Goal: Task Accomplishment & Management: Manage account settings

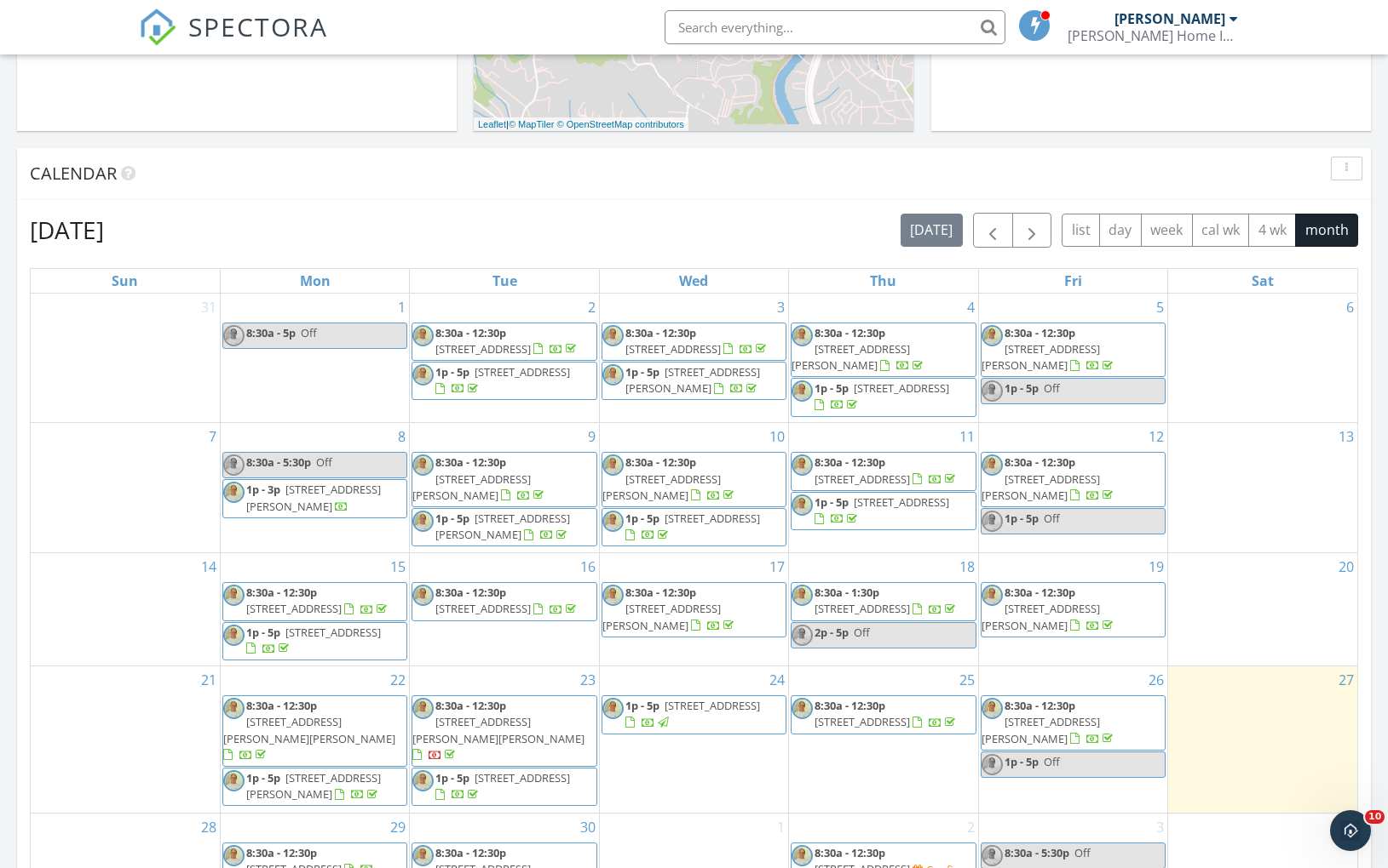
scroll to position [1172, 0]
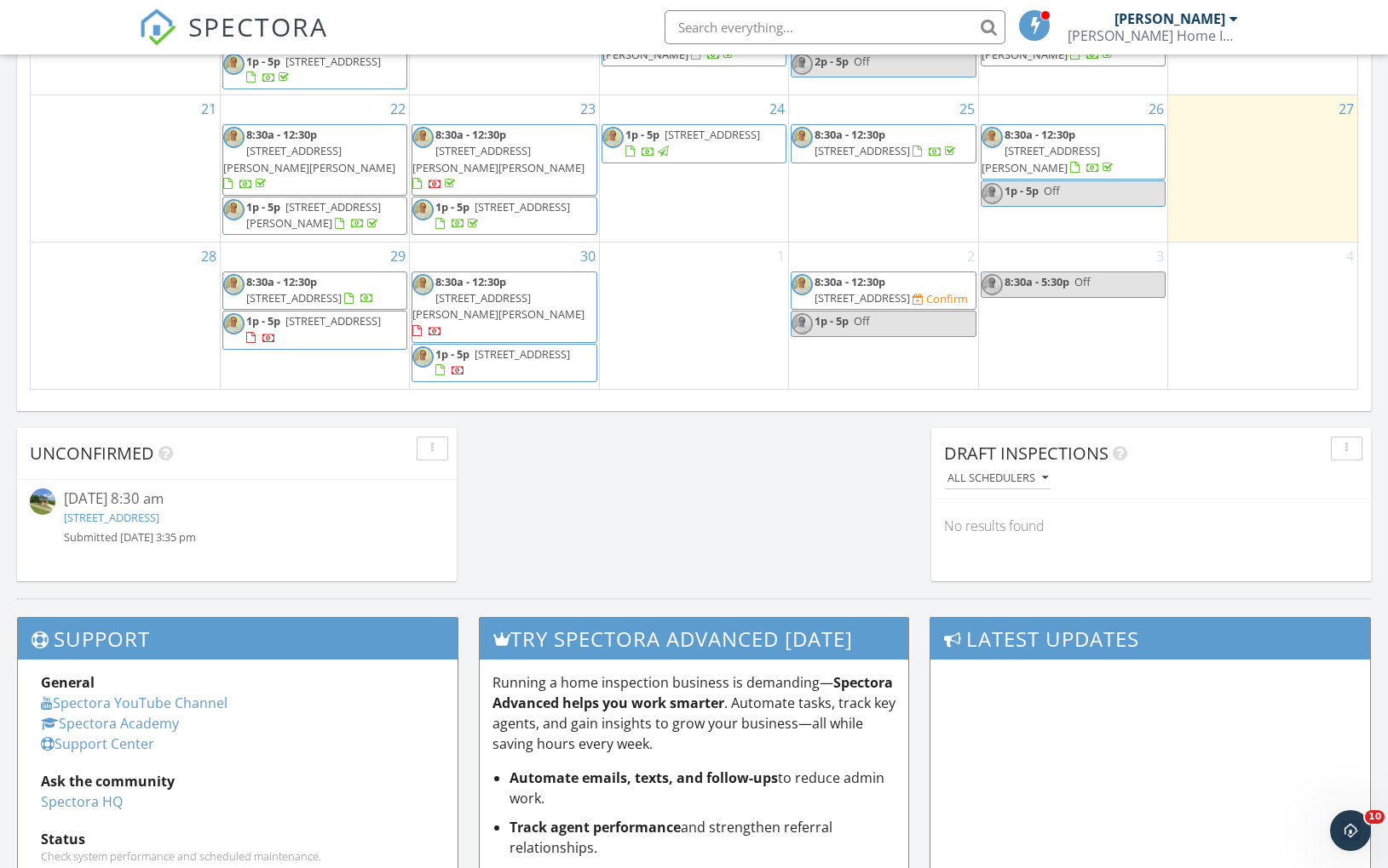
click at [906, 300] on span "[STREET_ADDRESS]" at bounding box center [862, 298] width 96 height 16
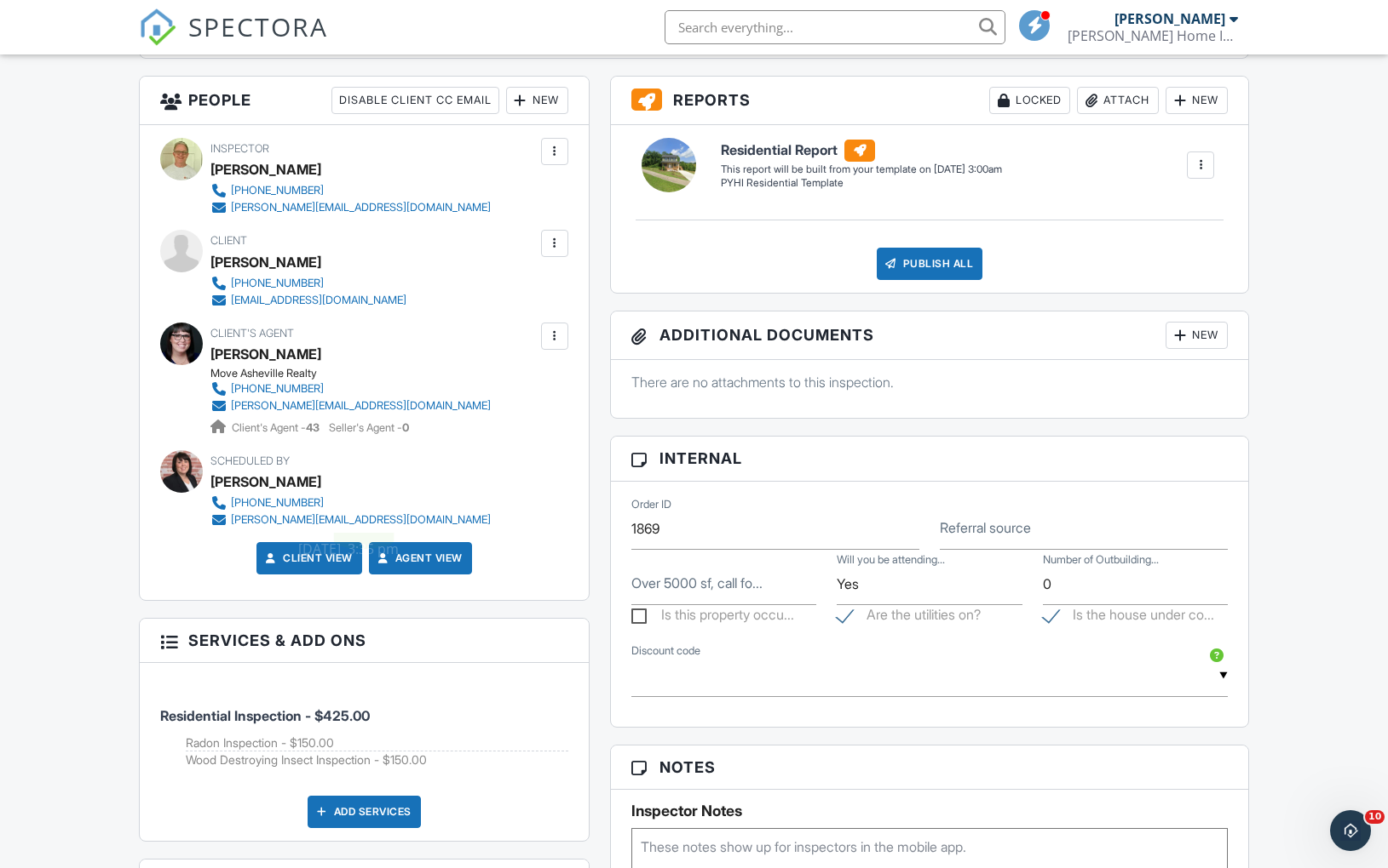
scroll to position [845, 0]
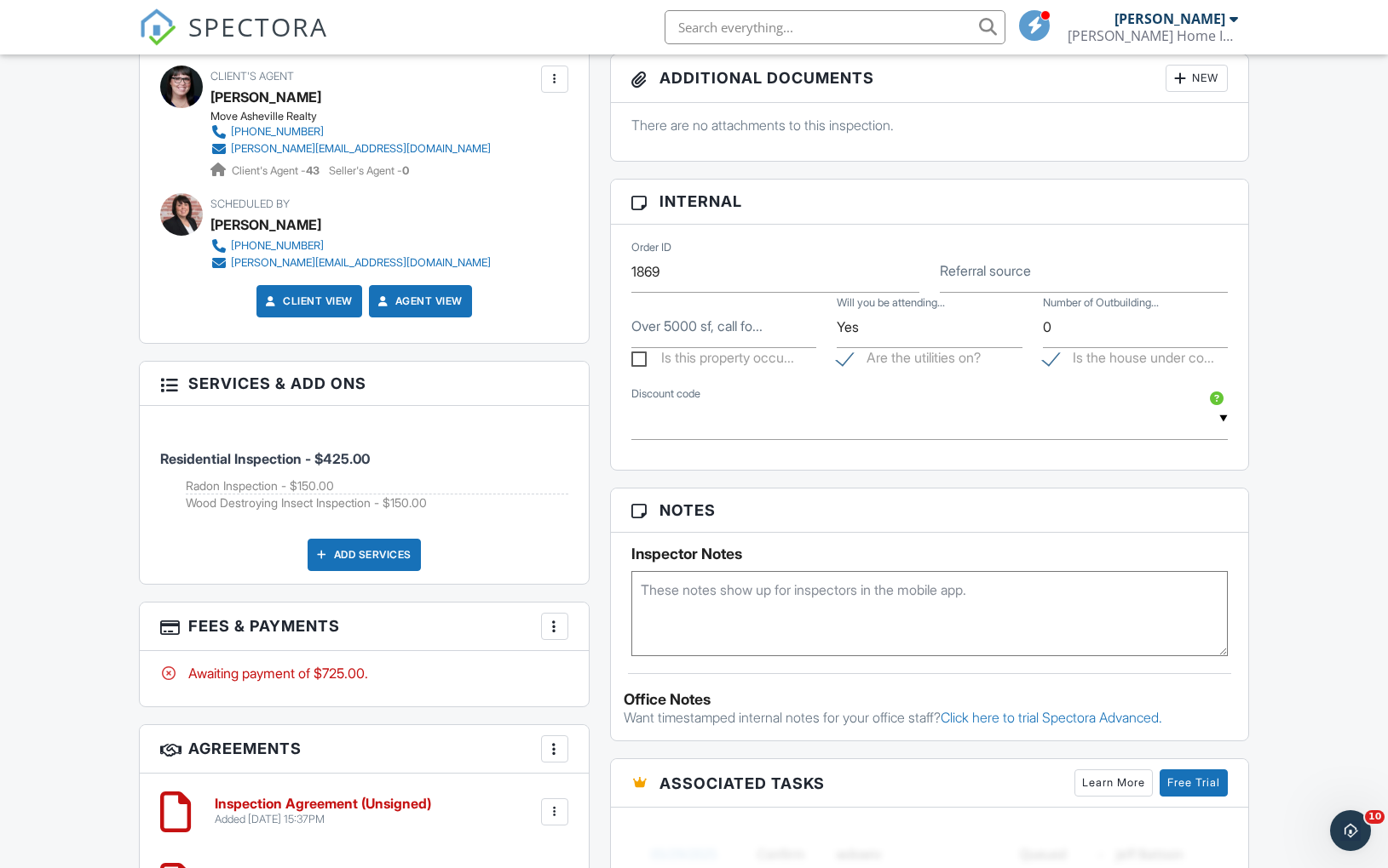
click at [552, 622] on div at bounding box center [554, 627] width 17 height 17
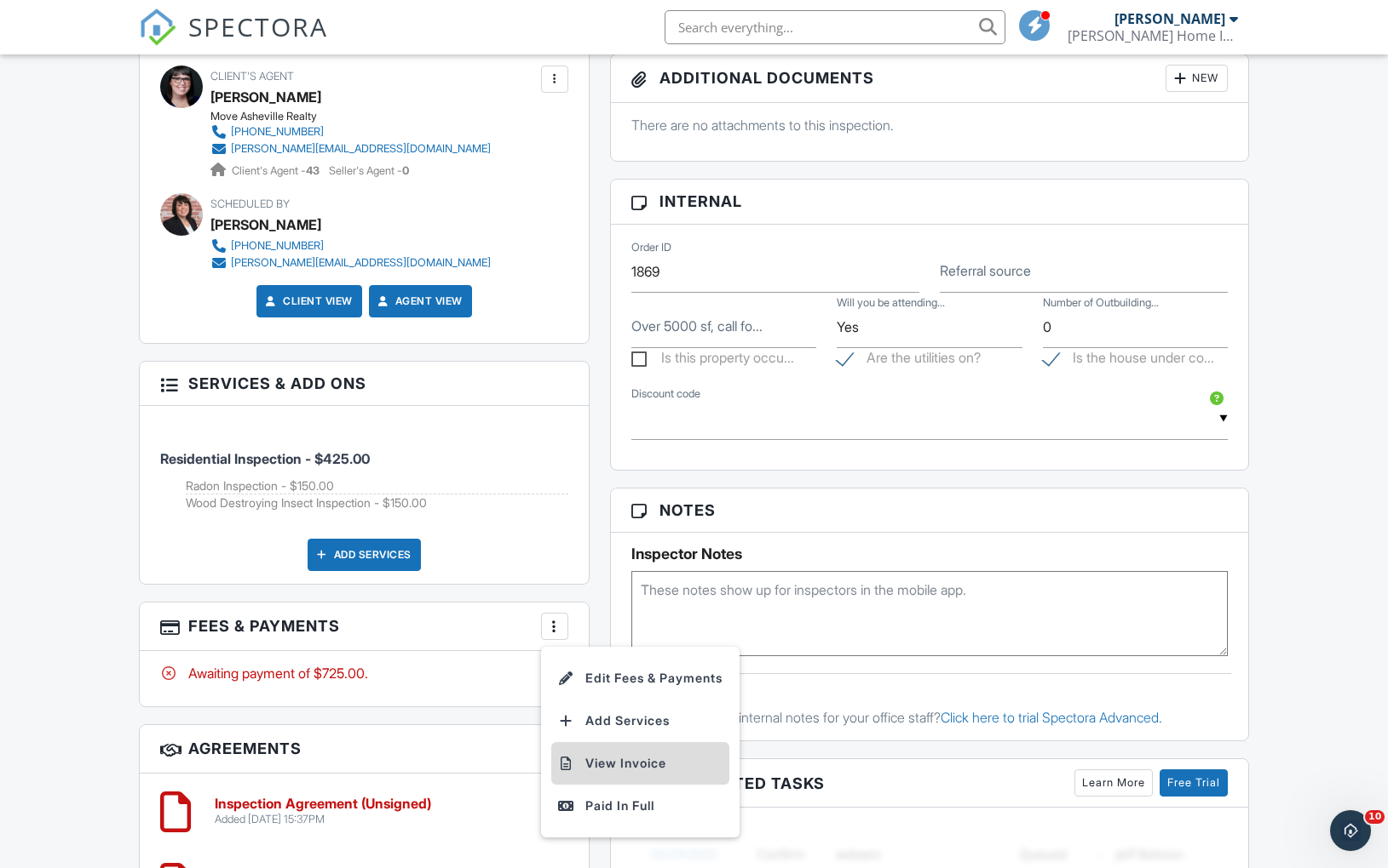
click at [623, 762] on li "View Invoice" at bounding box center [640, 764] width 178 height 43
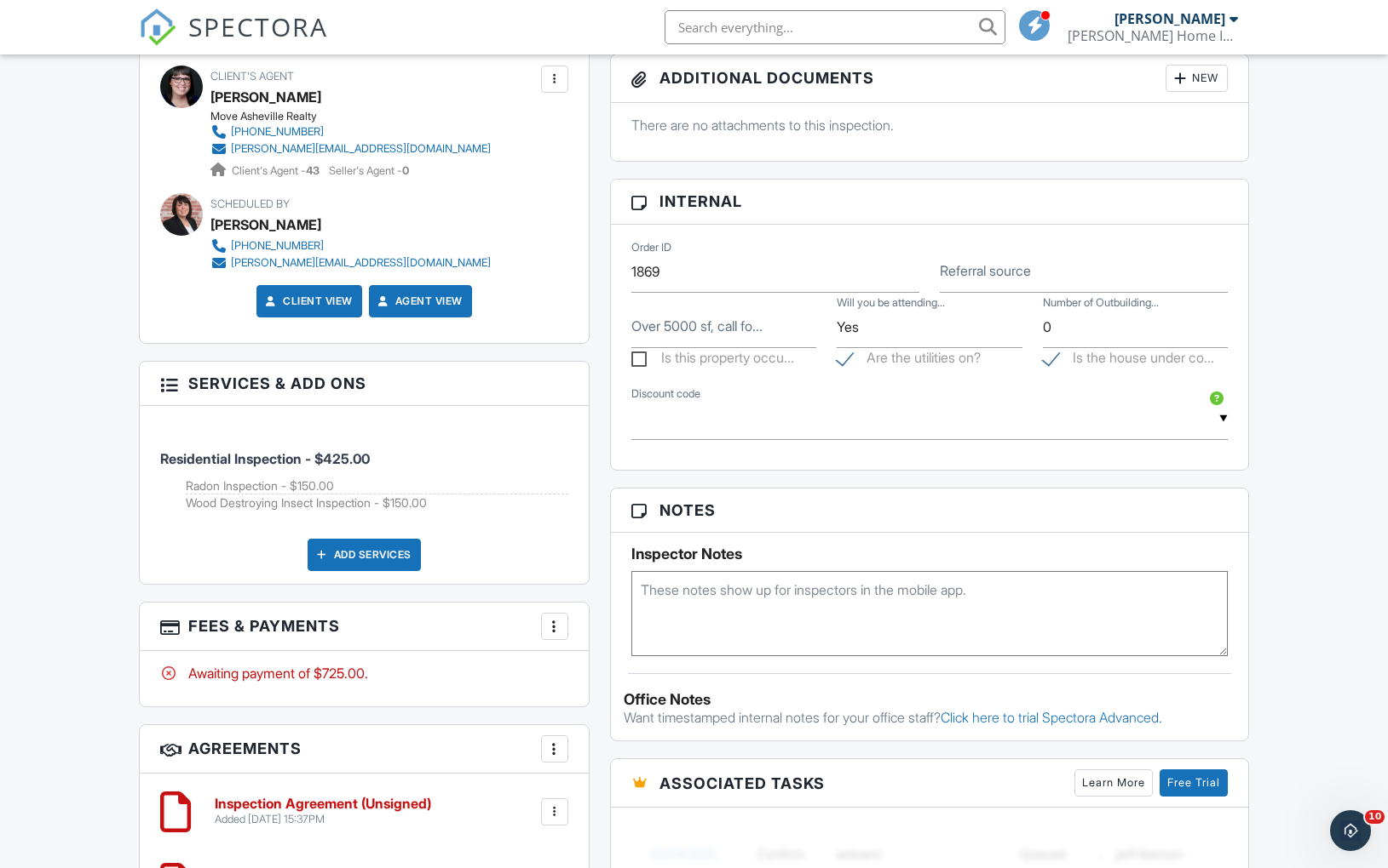
scroll to position [0, 0]
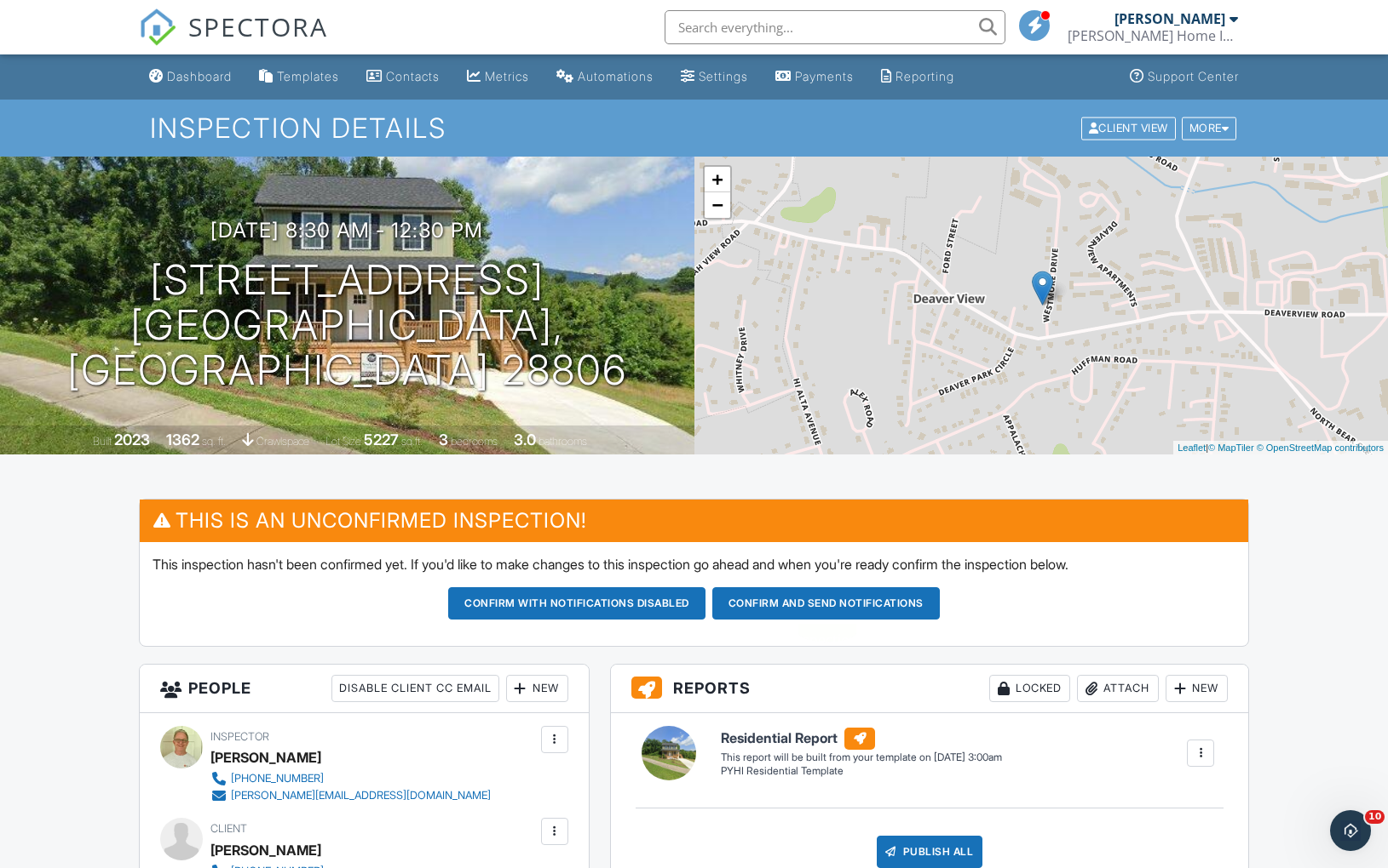
click at [768, 604] on button "Confirm and send notifications" at bounding box center [825, 603] width 227 height 32
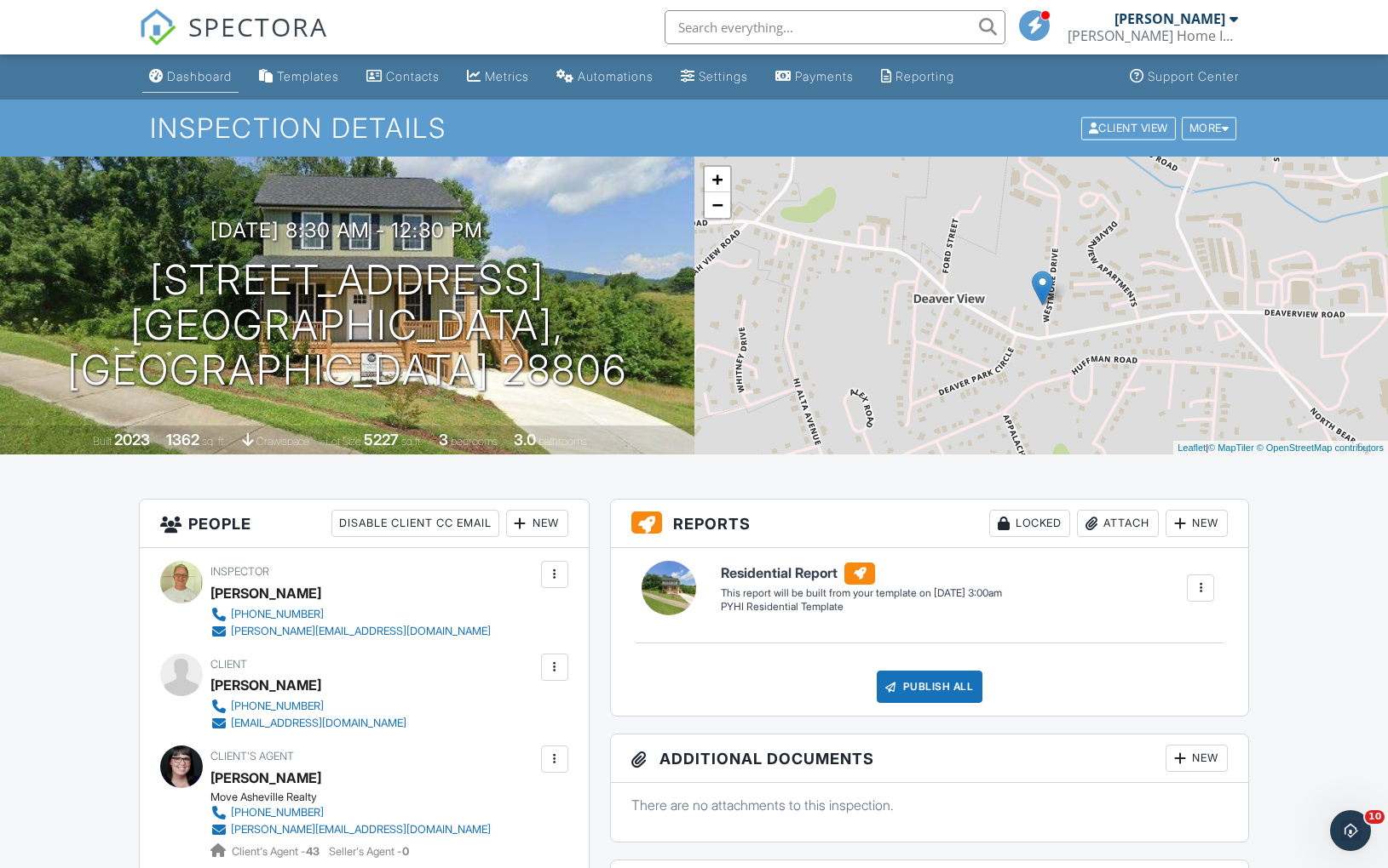
click at [202, 76] on div "Dashboard" at bounding box center [199, 76] width 64 height 15
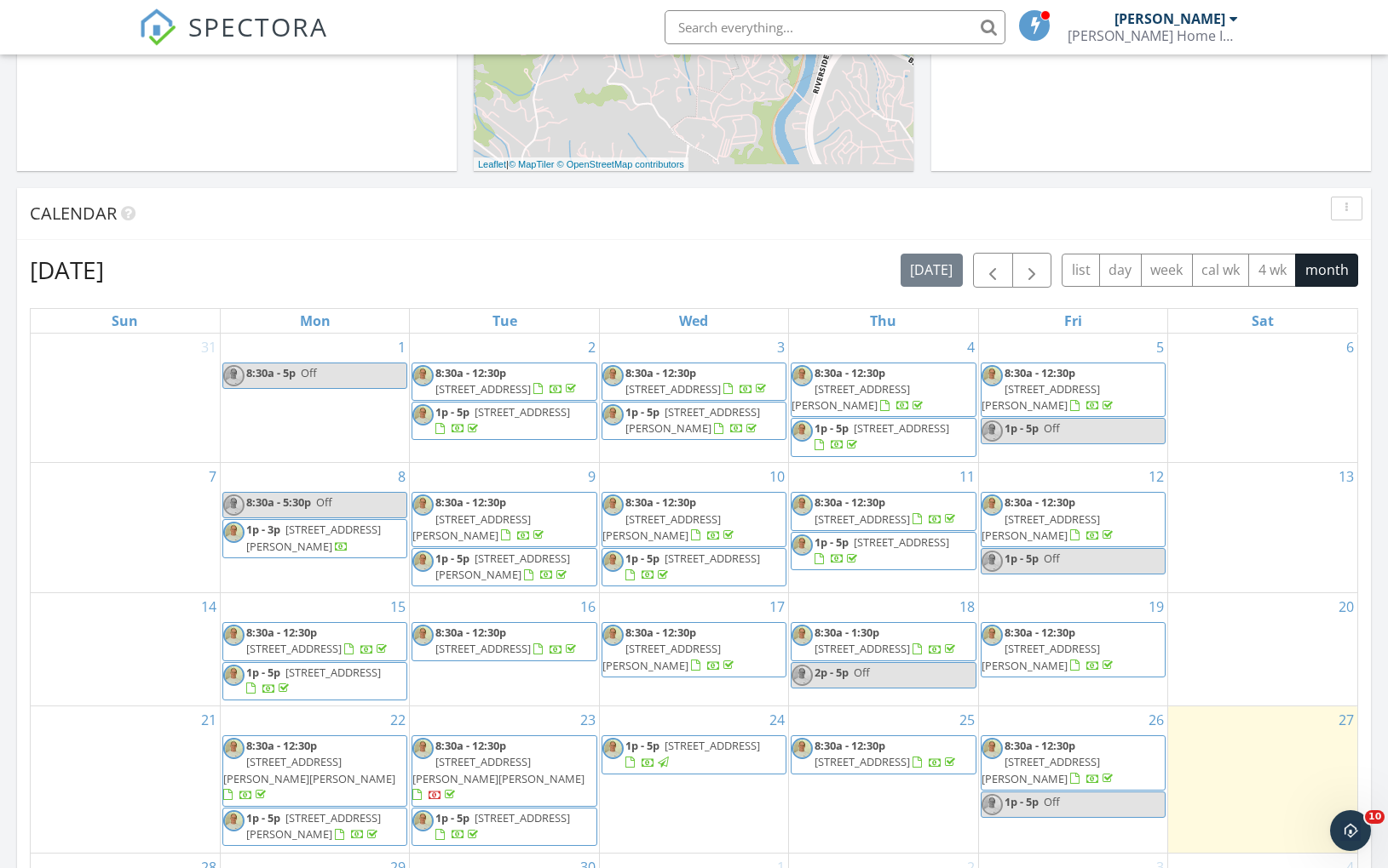
scroll to position [895, 0]
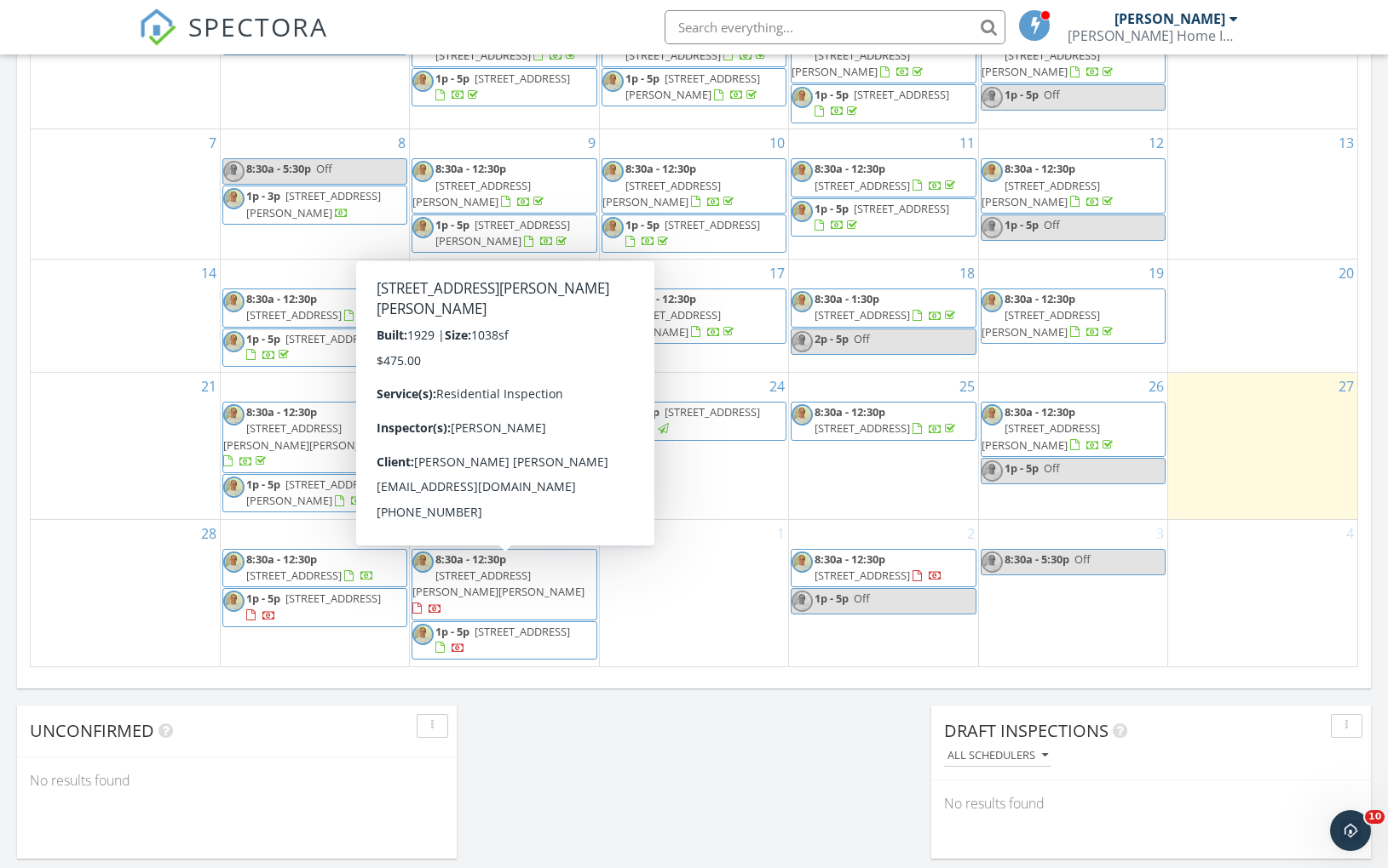
click at [513, 573] on span "[STREET_ADDRESS][PERSON_NAME][PERSON_NAME]" at bounding box center [499, 584] width 172 height 31
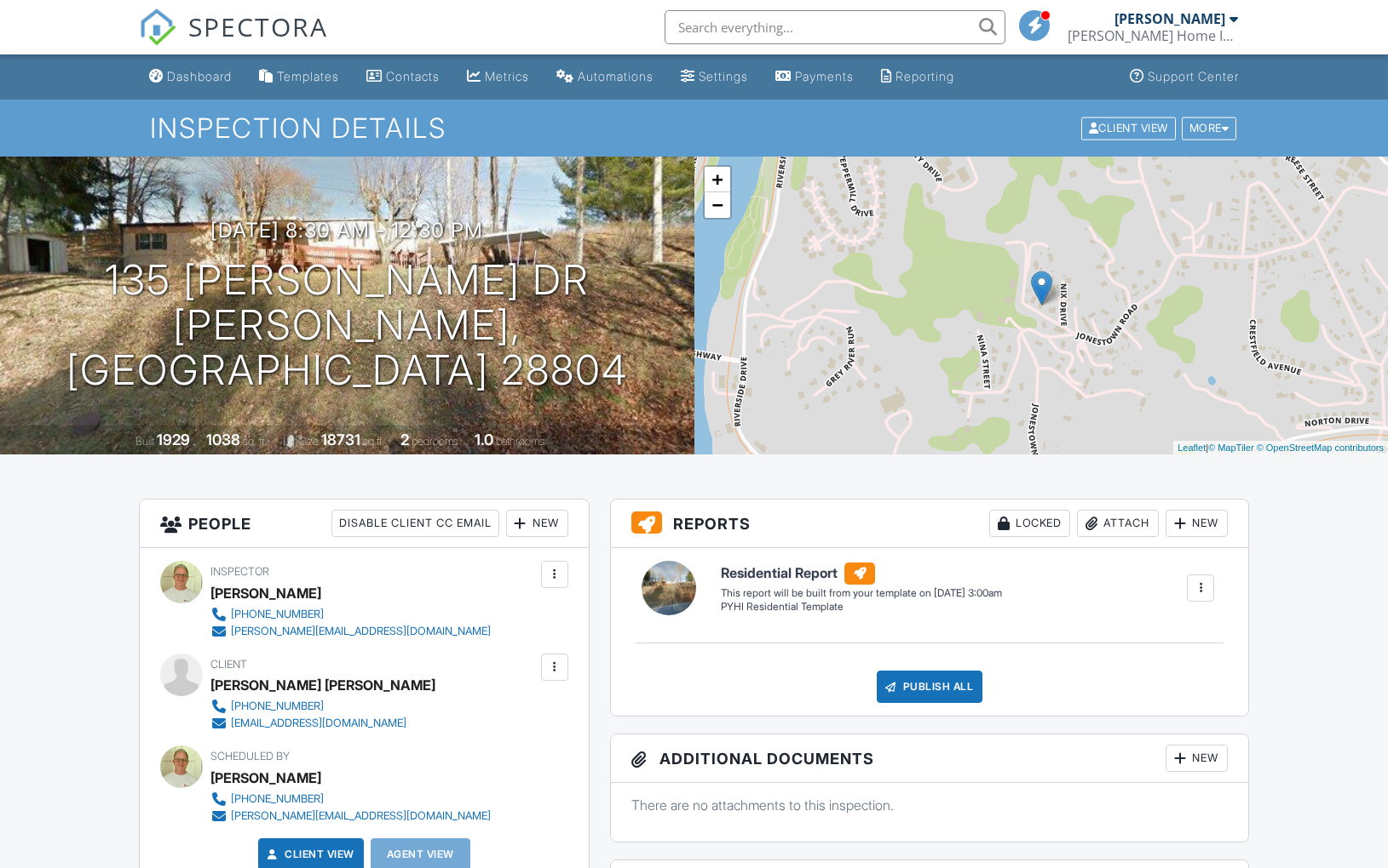
click at [339, 722] on div "[EMAIL_ADDRESS][DOMAIN_NAME]" at bounding box center [319, 724] width 176 height 14
